Goal: Task Accomplishment & Management: Manage account settings

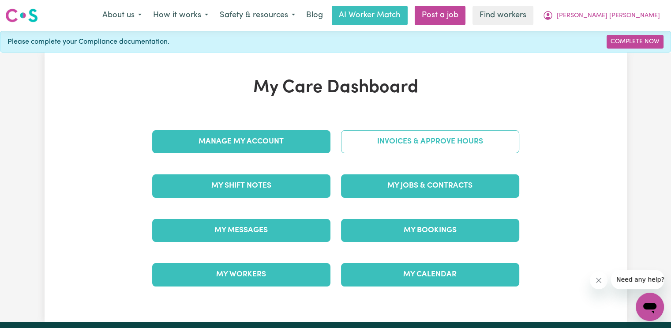
click at [396, 137] on link "Invoices & Approve Hours" at bounding box center [430, 141] width 178 height 23
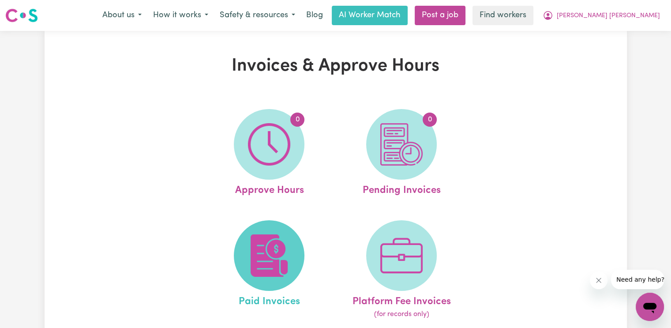
click at [262, 247] on img at bounding box center [269, 255] width 42 height 42
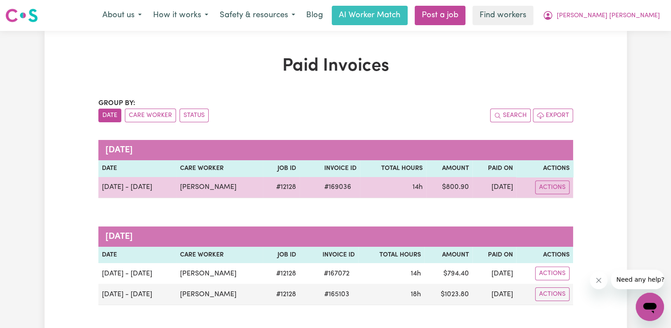
click at [339, 189] on span "# 169036" at bounding box center [338, 187] width 38 height 11
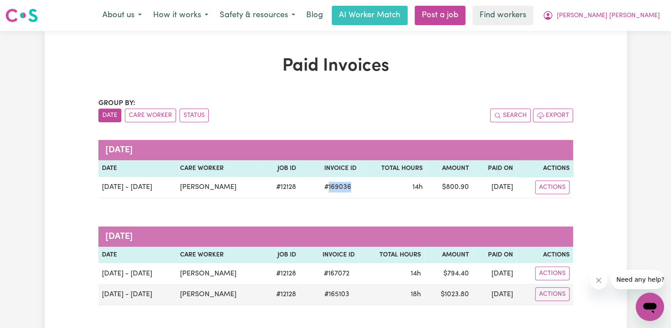
copy span "169036"
click at [634, 21] on button "[PERSON_NAME] [PERSON_NAME]" at bounding box center [601, 15] width 129 height 19
click at [632, 24] on button "[PERSON_NAME] [PERSON_NAME]" at bounding box center [601, 15] width 129 height 19
click at [632, 17] on span "[PERSON_NAME] [PERSON_NAME]" at bounding box center [608, 16] width 103 height 10
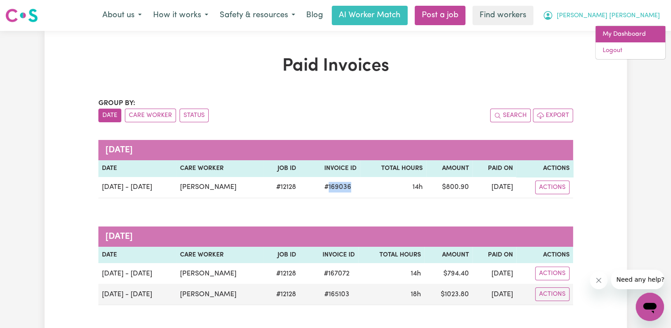
click at [630, 37] on link "My Dashboard" at bounding box center [631, 34] width 70 height 17
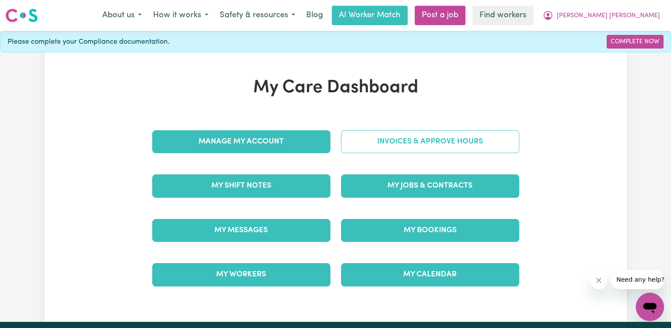
click at [460, 148] on link "Invoices & Approve Hours" at bounding box center [430, 141] width 178 height 23
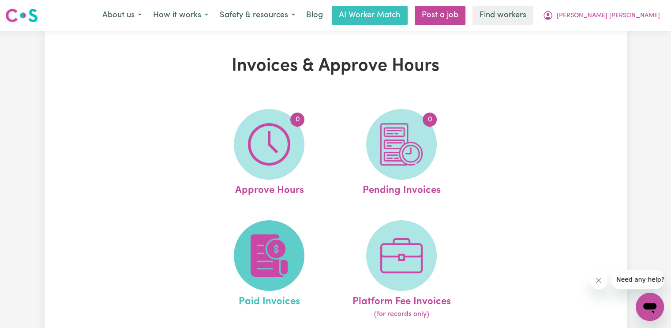
click at [287, 262] on img at bounding box center [269, 255] width 42 height 42
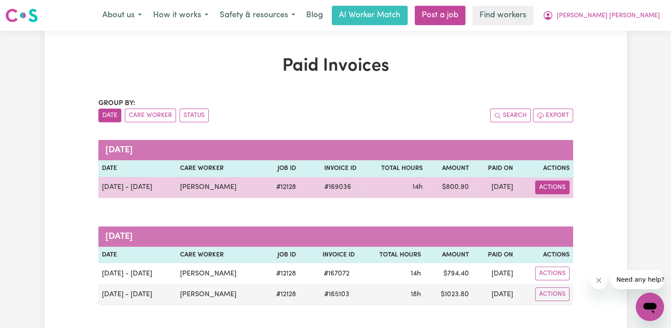
click at [564, 192] on button "Actions" at bounding box center [552, 188] width 34 height 14
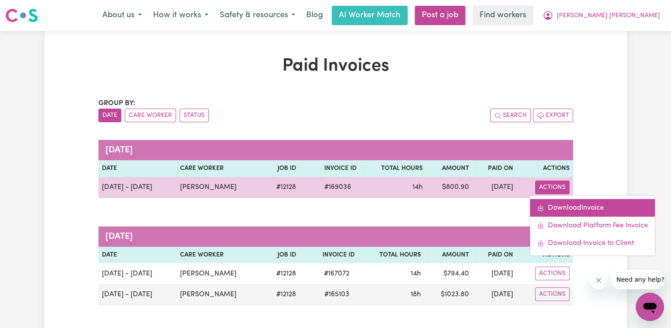
click at [567, 201] on link "Download Invoice" at bounding box center [593, 208] width 125 height 18
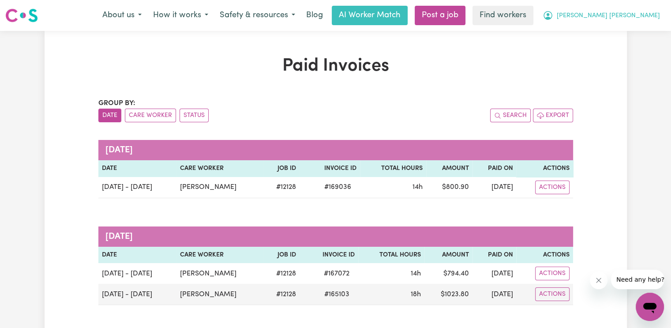
click at [647, 17] on span "[PERSON_NAME] [PERSON_NAME]" at bounding box center [608, 16] width 103 height 10
click at [632, 45] on link "Logout" at bounding box center [631, 50] width 70 height 17
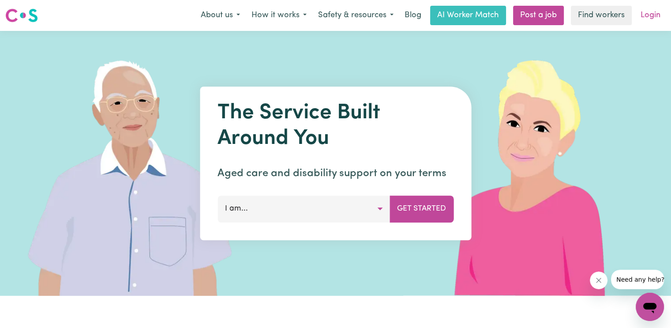
click at [657, 12] on link "Login" at bounding box center [651, 15] width 30 height 19
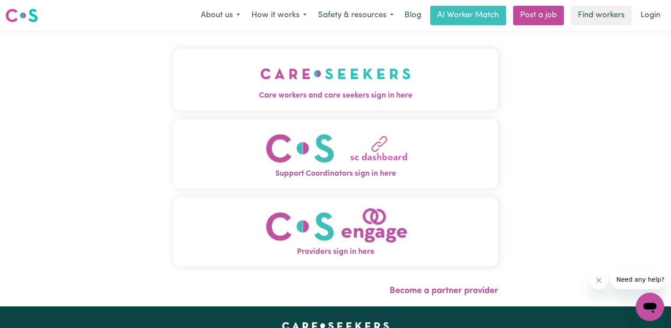
click at [267, 91] on span "Care workers and care seekers sign in here" at bounding box center [335, 95] width 325 height 11
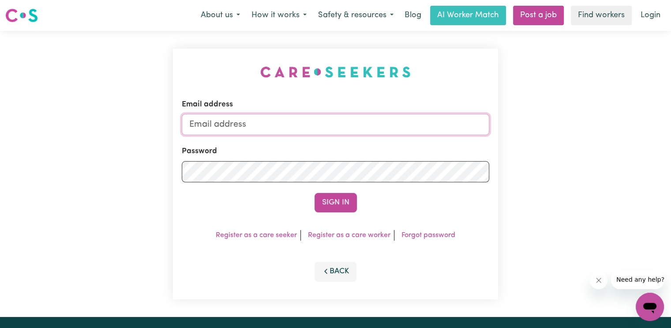
drag, startPoint x: 297, startPoint y: 126, endPoint x: 320, endPoint y: 119, distance: 23.5
click at [297, 126] on input "Email address" at bounding box center [336, 124] width 308 height 21
paste input "[PERSON_NAME]"
type input "[EMAIL_ADDRESS][DOMAIN_NAME]"
click at [315, 193] on button "Sign In" at bounding box center [336, 202] width 42 height 19
